Goal: Task Accomplishment & Management: Manage account settings

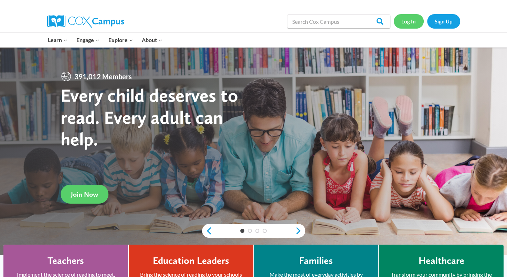
click at [408, 23] on link "Log In" at bounding box center [409, 21] width 30 height 14
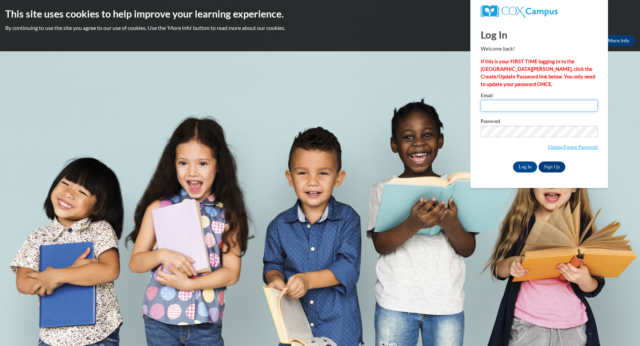
click at [513, 104] on input "Email" at bounding box center [539, 106] width 117 height 12
type input "[EMAIL_ADDRESS][DOMAIN_NAME]"
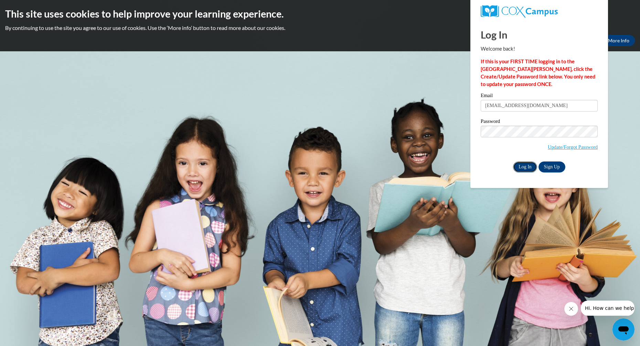
click at [526, 166] on input "Log In" at bounding box center [525, 166] width 24 height 11
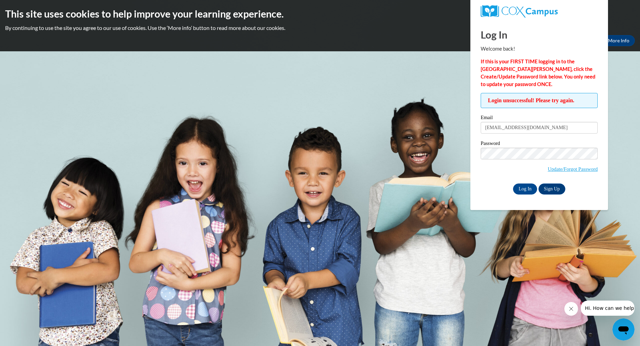
click at [487, 173] on span "Update/Forgot Password" at bounding box center [539, 162] width 117 height 29
click at [560, 168] on link "Update/Forgot Password" at bounding box center [573, 169] width 50 height 6
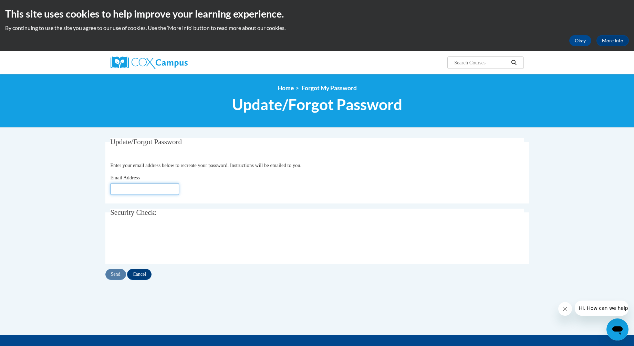
click at [162, 190] on input "Email Address" at bounding box center [144, 189] width 69 height 12
type input "[EMAIL_ADDRESS][DOMAIN_NAME]"
click at [117, 274] on input "Send" at bounding box center [115, 274] width 21 height 11
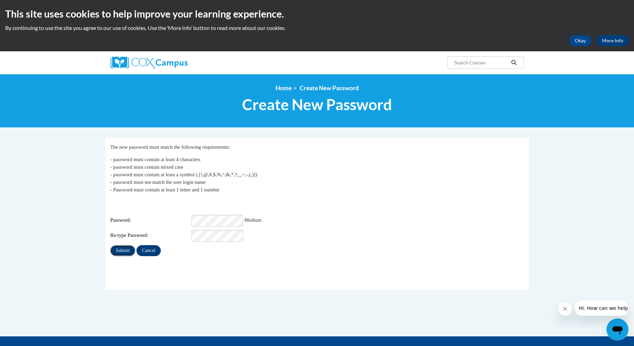
click at [120, 250] on input "Submit" at bounding box center [122, 250] width 25 height 11
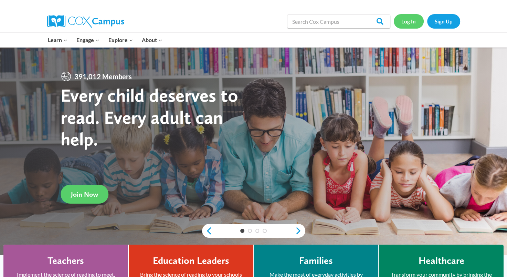
click at [410, 19] on link "Log In" at bounding box center [409, 21] width 30 height 14
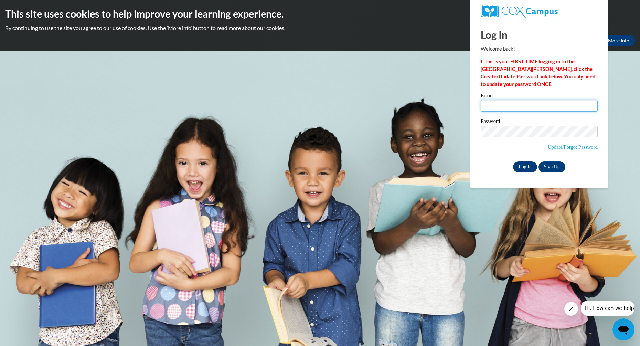
type input "[EMAIL_ADDRESS][DOMAIN_NAME]"
click at [525, 167] on input "Log In" at bounding box center [525, 166] width 24 height 11
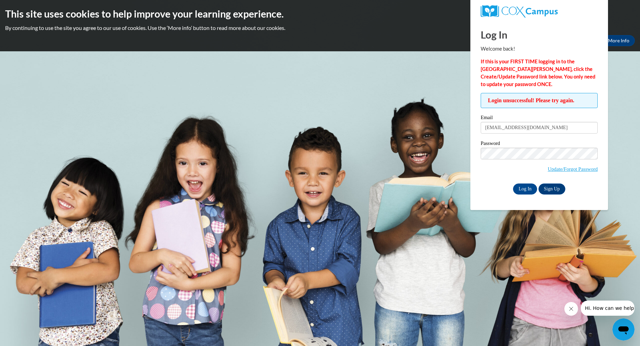
click at [491, 182] on div "Email cellsworth@wivcs.org Password Update/Forgot Password Log In Sign Up OR" at bounding box center [539, 154] width 117 height 79
click at [524, 188] on input "Log In" at bounding box center [525, 188] width 24 height 11
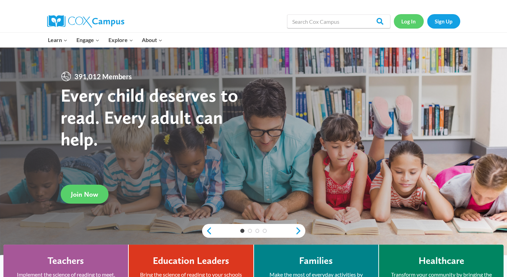
click at [410, 21] on link "Log In" at bounding box center [409, 21] width 30 height 14
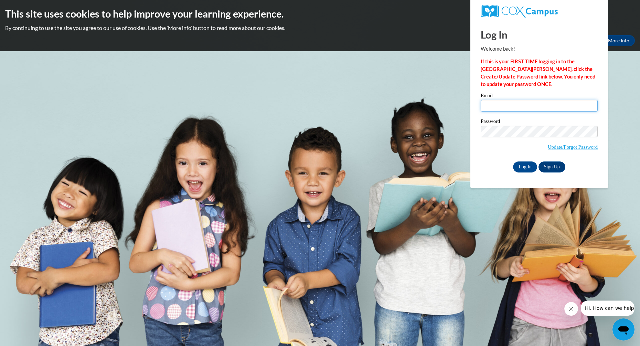
type input "[EMAIL_ADDRESS][DOMAIN_NAME]"
click at [533, 105] on input "Email" at bounding box center [539, 106] width 117 height 12
type input "cellsworth@wivcs.org"
click at [529, 165] on input "Log In" at bounding box center [525, 166] width 24 height 11
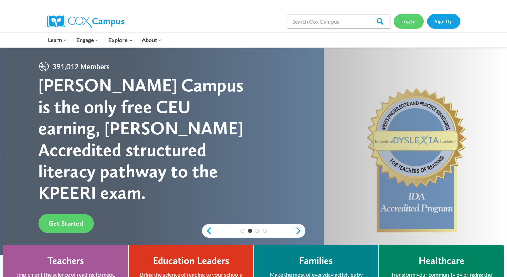
click at [405, 23] on link "Log In" at bounding box center [409, 21] width 30 height 14
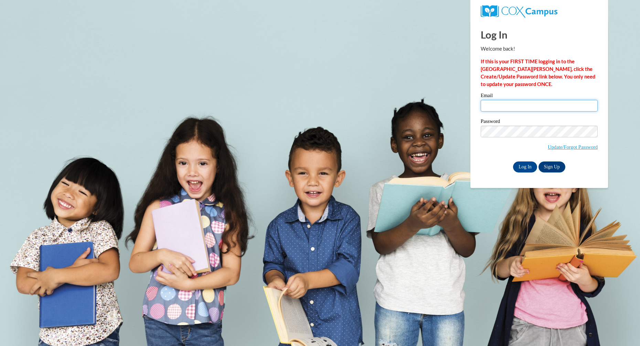
click at [497, 103] on input "Email" at bounding box center [539, 106] width 117 height 12
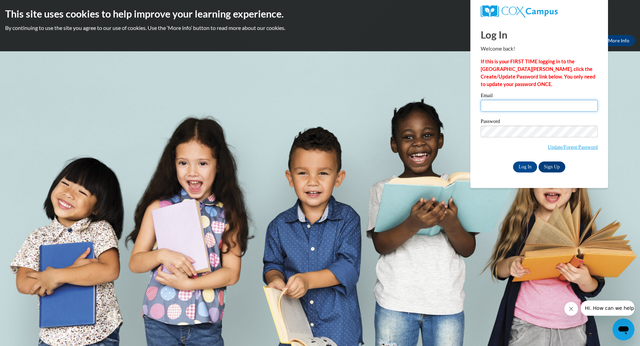
type input "cellsworth@wivcs.org"
click at [525, 165] on input "Log In" at bounding box center [525, 166] width 24 height 11
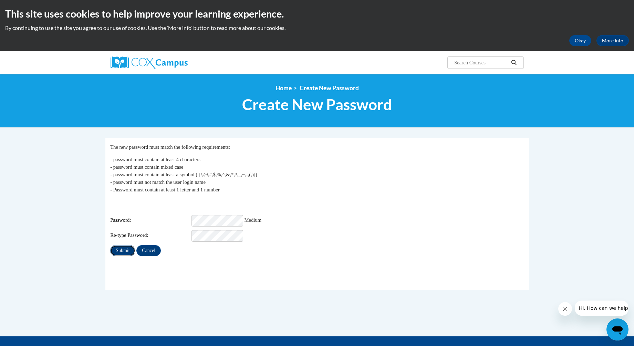
click at [117, 245] on input "Submit" at bounding box center [122, 250] width 25 height 11
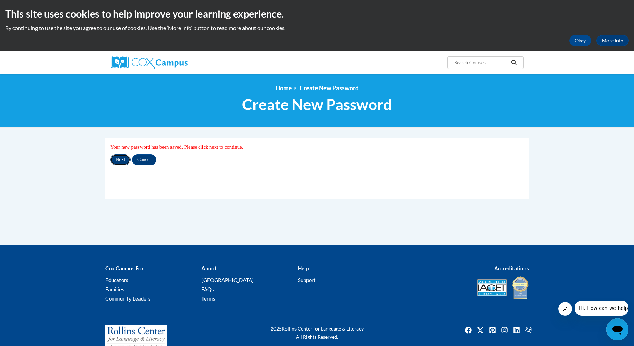
click at [121, 160] on input "Next" at bounding box center [120, 159] width 20 height 11
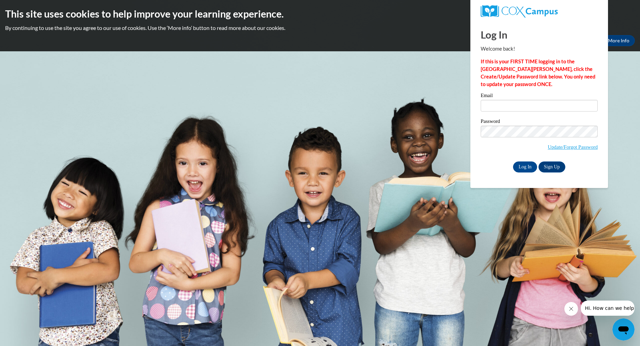
click at [505, 97] on label "Email" at bounding box center [539, 96] width 117 height 7
click at [505, 100] on input "Email" at bounding box center [539, 106] width 117 height 12
type input "[EMAIL_ADDRESS][DOMAIN_NAME]"
click at [526, 167] on input "Log In" at bounding box center [525, 166] width 24 height 11
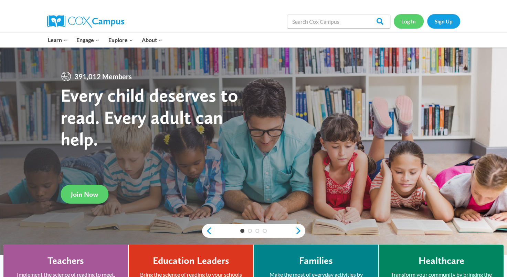
click at [408, 18] on link "Log In" at bounding box center [409, 21] width 30 height 14
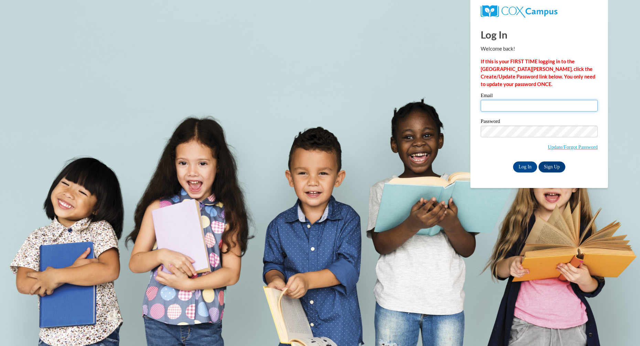
click at [505, 108] on input "Email" at bounding box center [539, 106] width 117 height 12
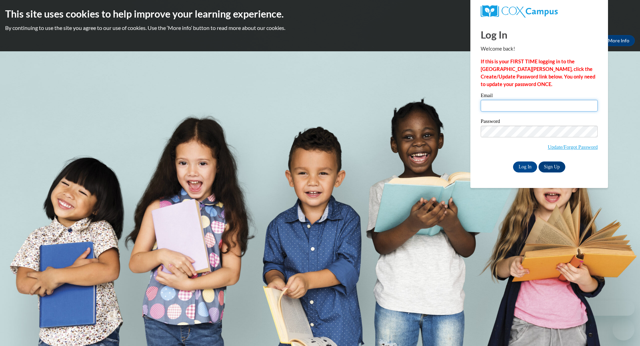
type input "[EMAIL_ADDRESS][DOMAIN_NAME]"
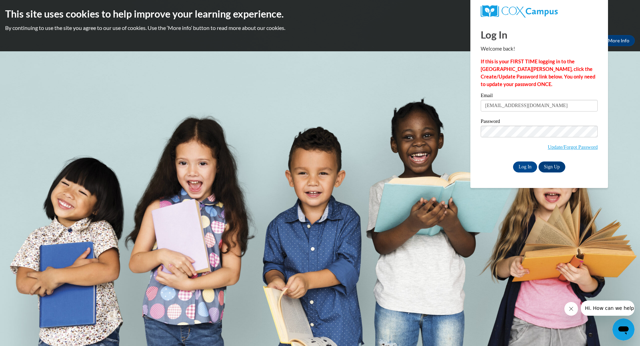
click at [493, 158] on div "Password Update/Forgot Password" at bounding box center [539, 139] width 117 height 41
click at [518, 167] on input "Log In" at bounding box center [525, 166] width 24 height 11
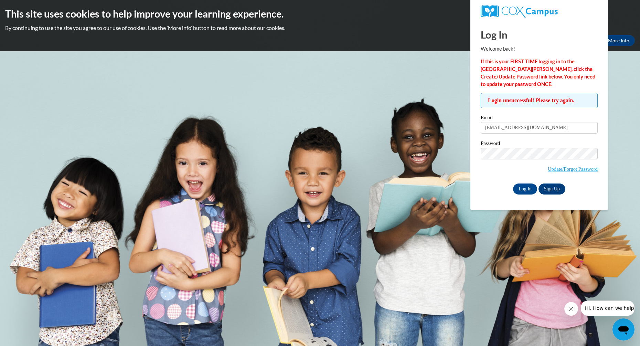
click at [486, 180] on div "Password Update/Forgot Password" at bounding box center [539, 161] width 117 height 41
click at [523, 189] on input "Log In" at bounding box center [525, 188] width 24 height 11
click at [555, 190] on link "Sign Up" at bounding box center [552, 188] width 27 height 11
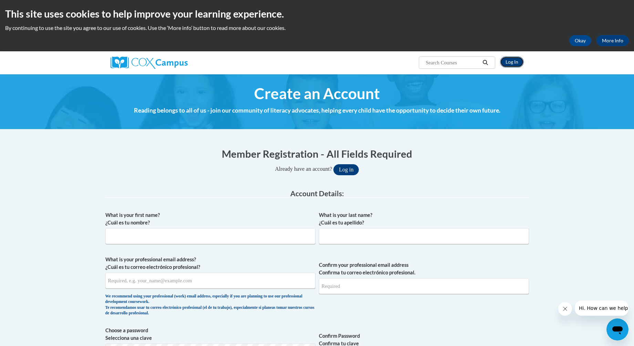
click at [516, 66] on link "Log In" at bounding box center [512, 61] width 24 height 11
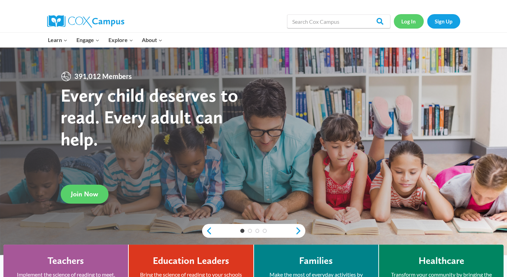
click at [412, 22] on link "Log In" at bounding box center [409, 21] width 30 height 14
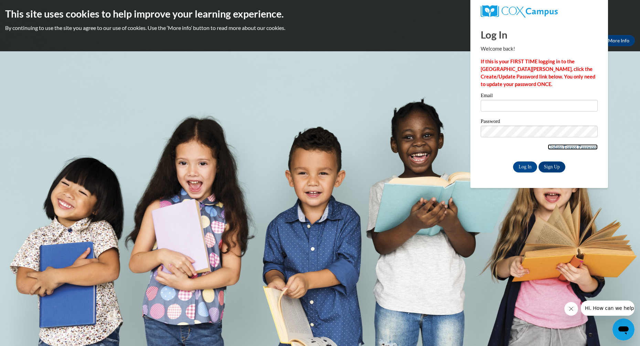
click at [562, 147] on link "Update/Forgot Password" at bounding box center [573, 147] width 50 height 6
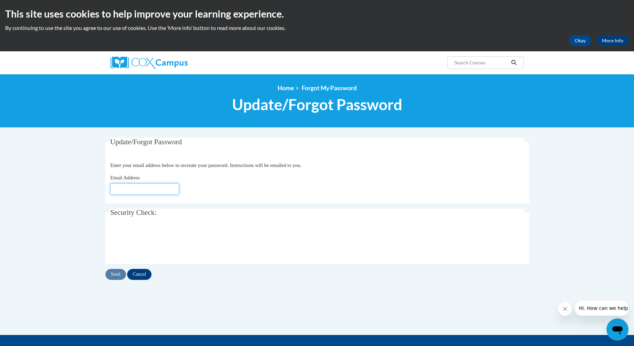
click at [153, 192] on input "Email Address" at bounding box center [144, 189] width 69 height 12
type input "[EMAIL_ADDRESS][DOMAIN_NAME]"
click at [117, 273] on input "Send" at bounding box center [115, 274] width 21 height 11
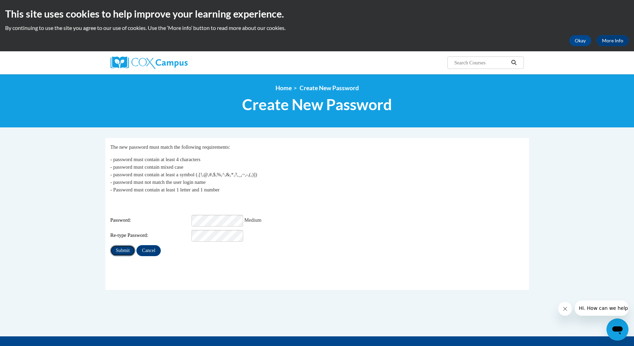
click at [117, 246] on input "Submit" at bounding box center [122, 250] width 25 height 11
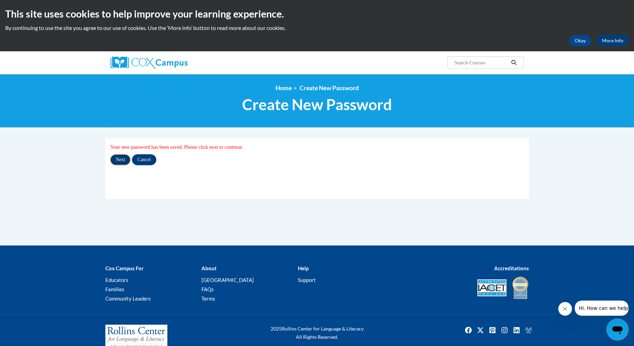
click at [122, 161] on input "Next" at bounding box center [120, 159] width 20 height 11
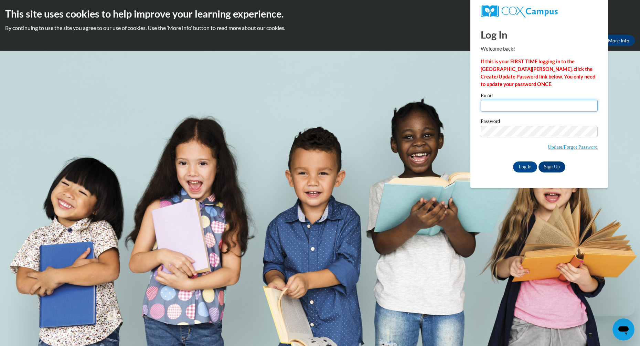
type input "[EMAIL_ADDRESS][DOMAIN_NAME]"
click at [527, 168] on input "Log In" at bounding box center [525, 166] width 24 height 11
